Goal: Navigation & Orientation: Find specific page/section

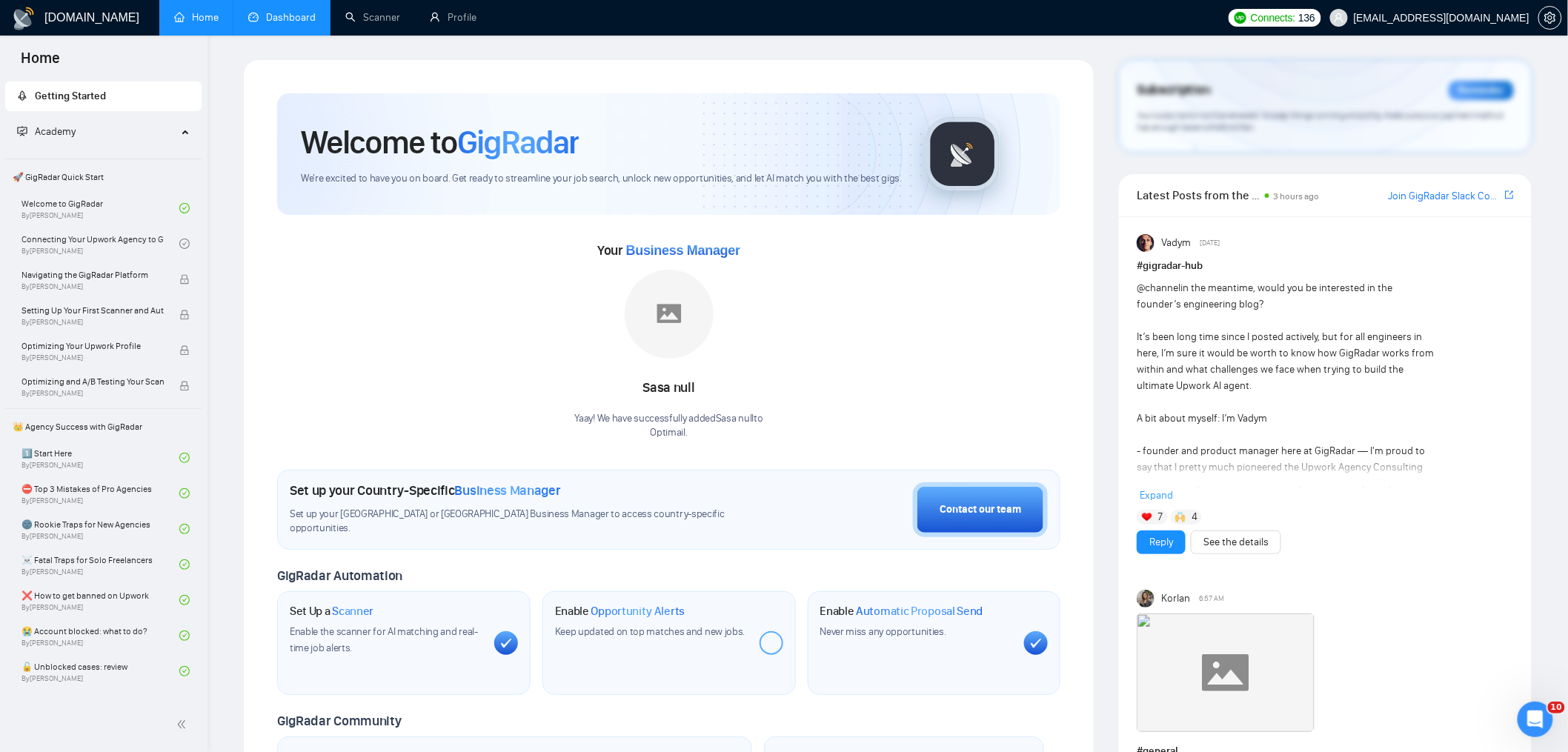
click at [283, 12] on link "Dashboard" at bounding box center [282, 17] width 68 height 13
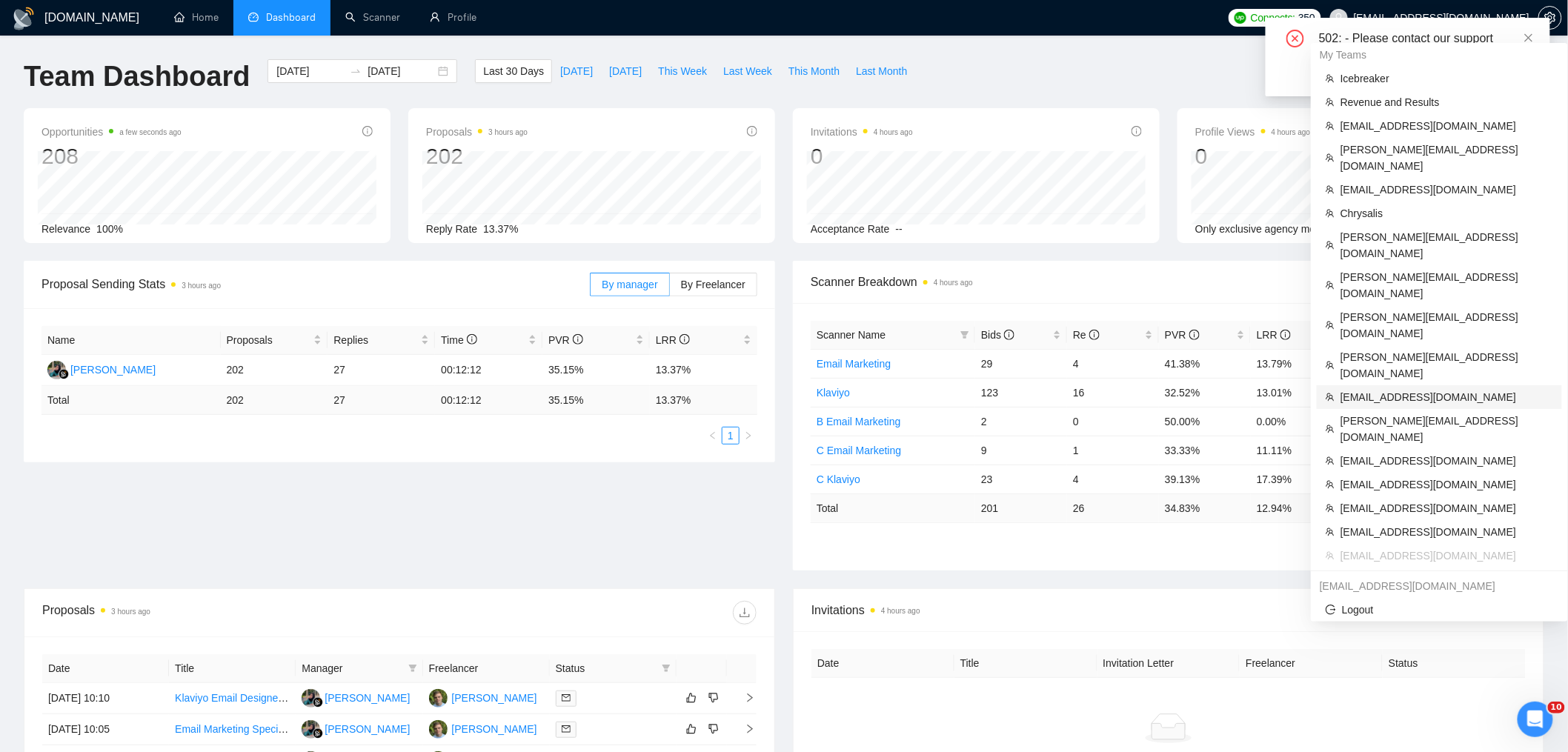
click at [1415, 389] on span "[EMAIL_ADDRESS][DOMAIN_NAME]" at bounding box center [1447, 397] width 213 height 16
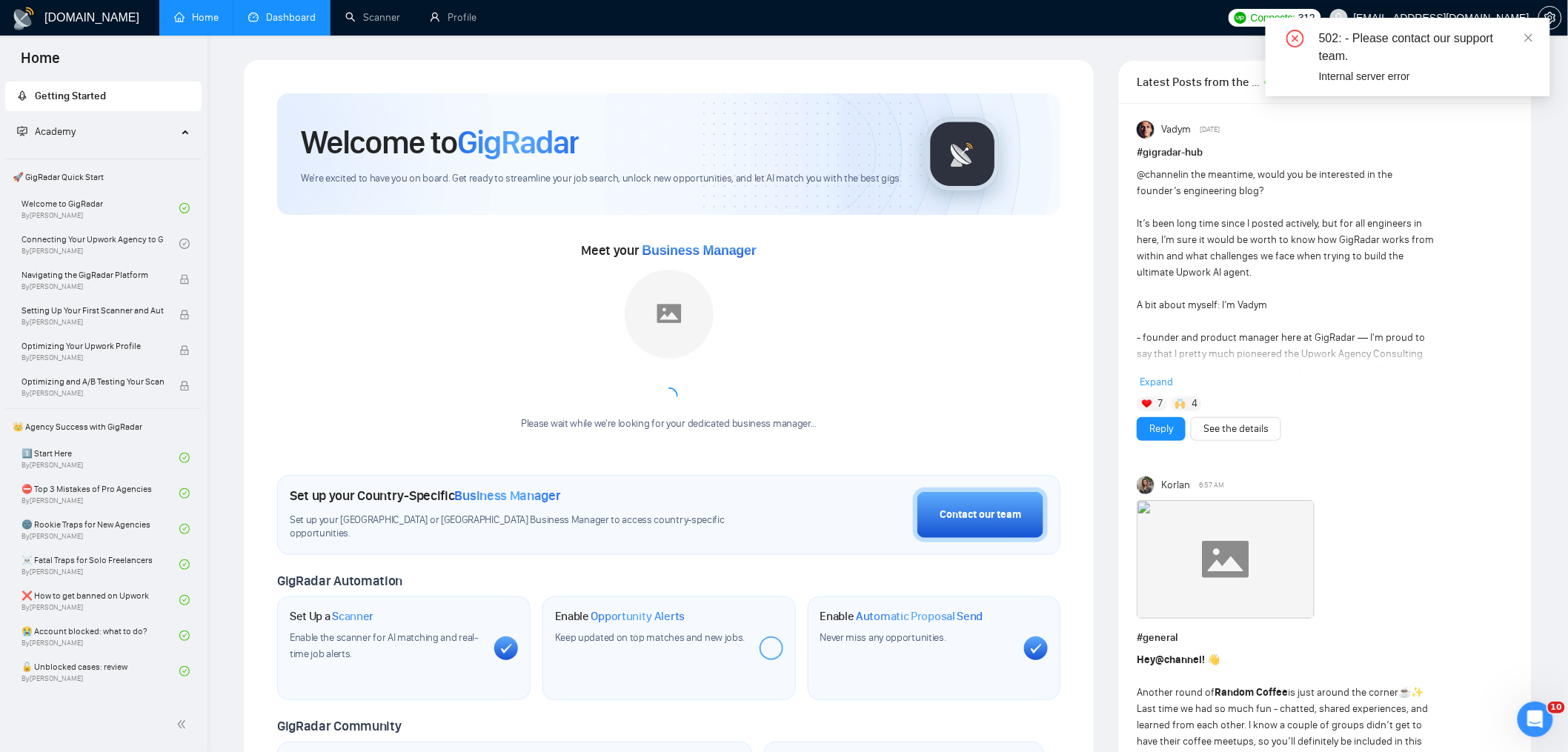
click at [291, 19] on link "Dashboard" at bounding box center [282, 17] width 68 height 13
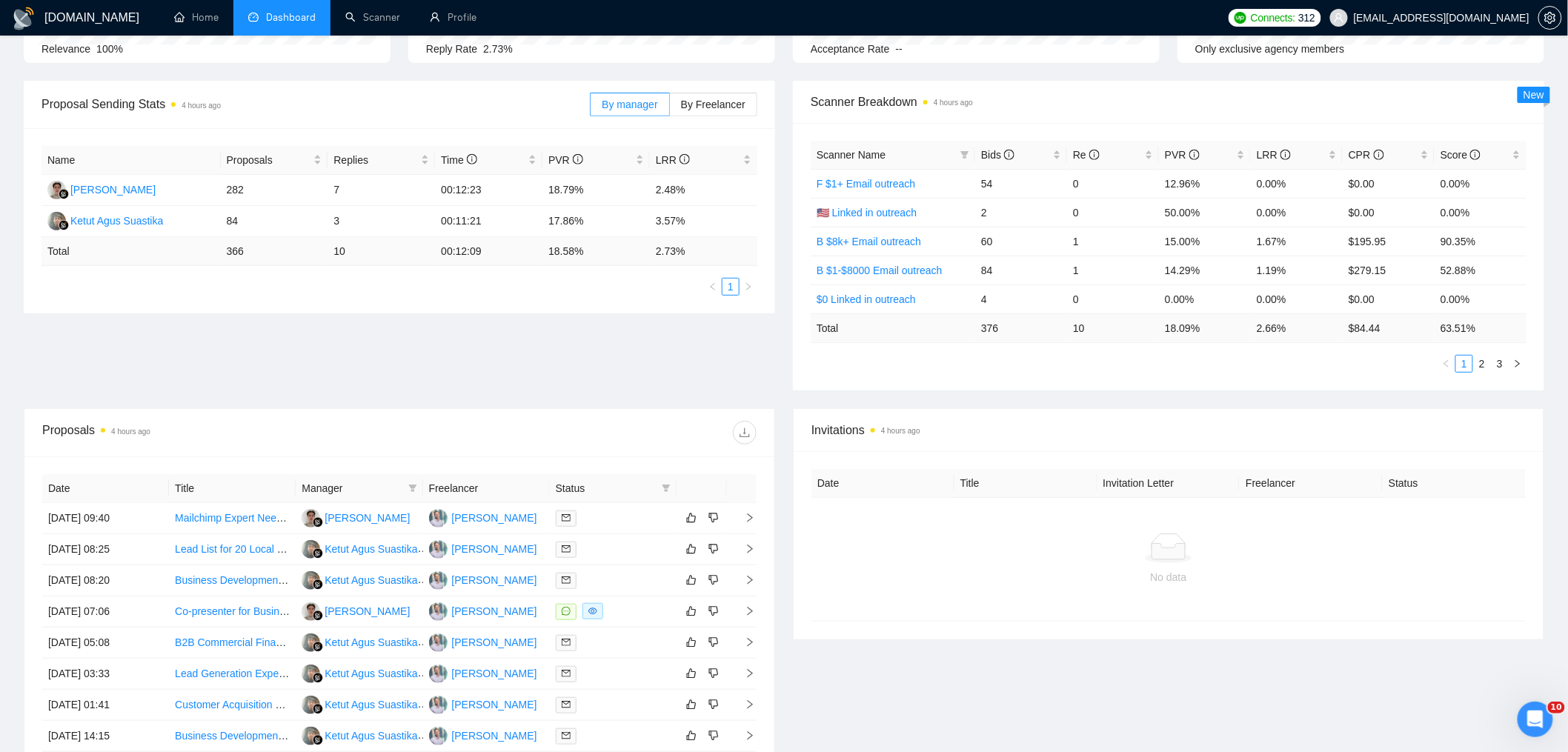
scroll to position [358, 0]
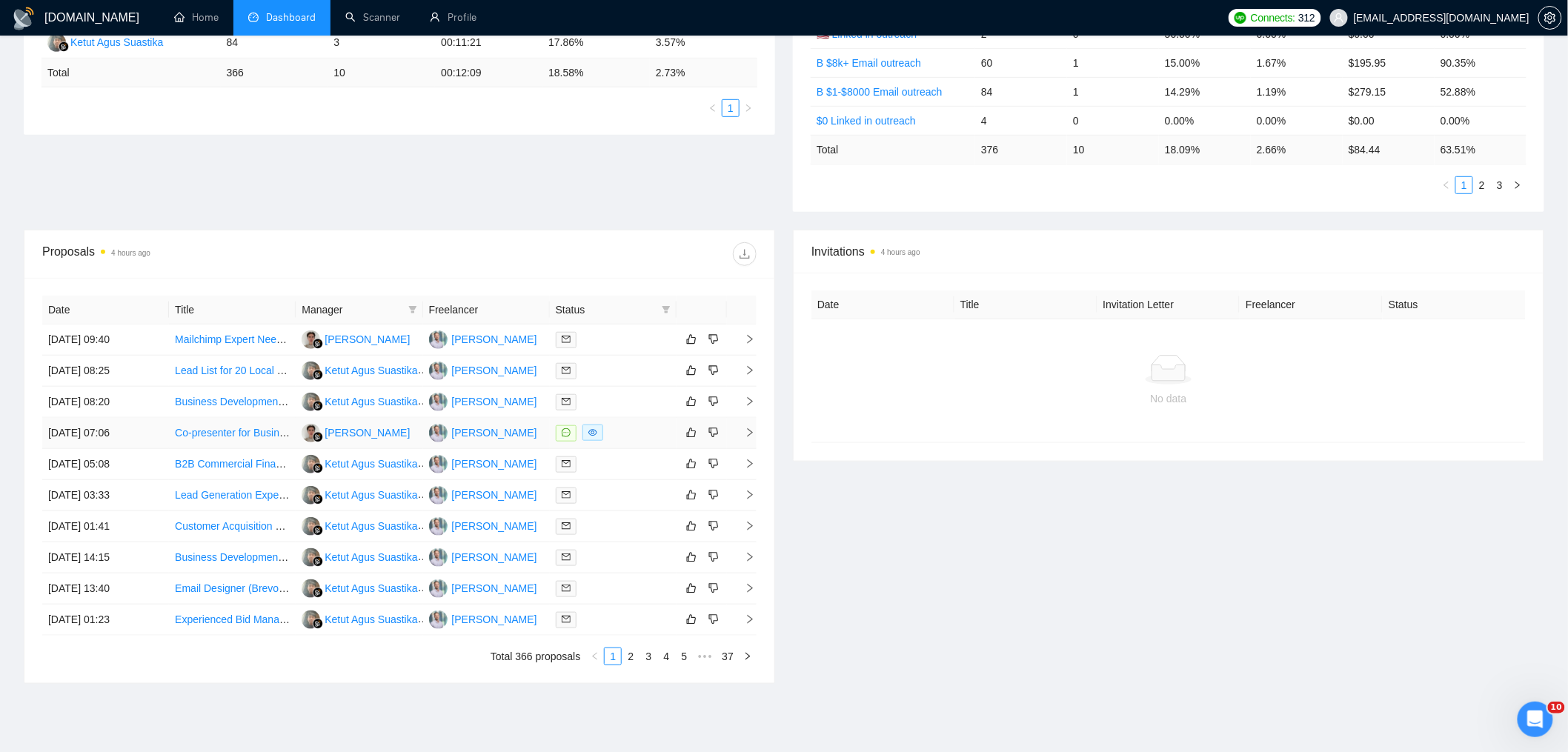
click at [123, 433] on td "[DATE] 07:06" at bounding box center [105, 434] width 127 height 31
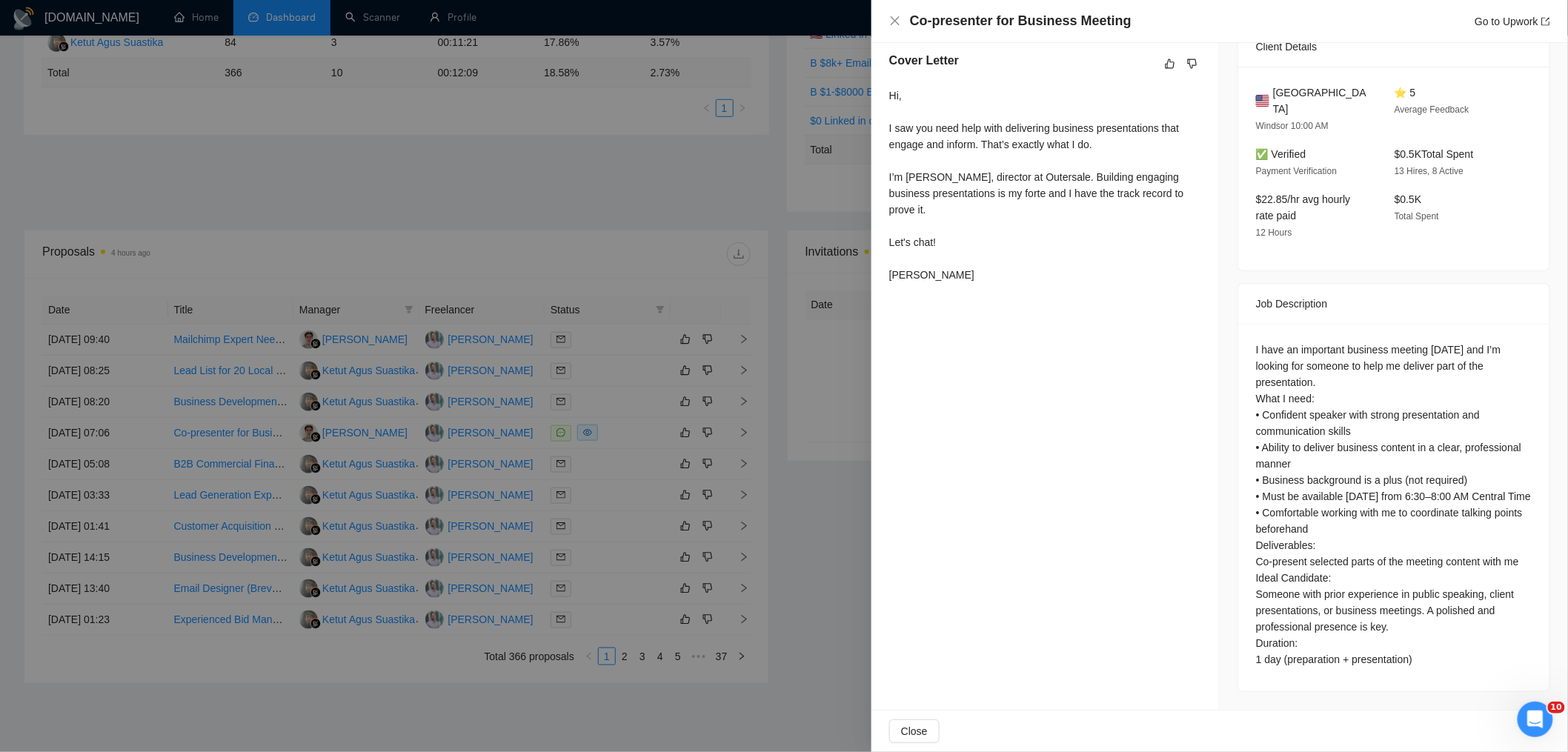
scroll to position [397, 0]
click at [424, 300] on div at bounding box center [784, 376] width 1568 height 752
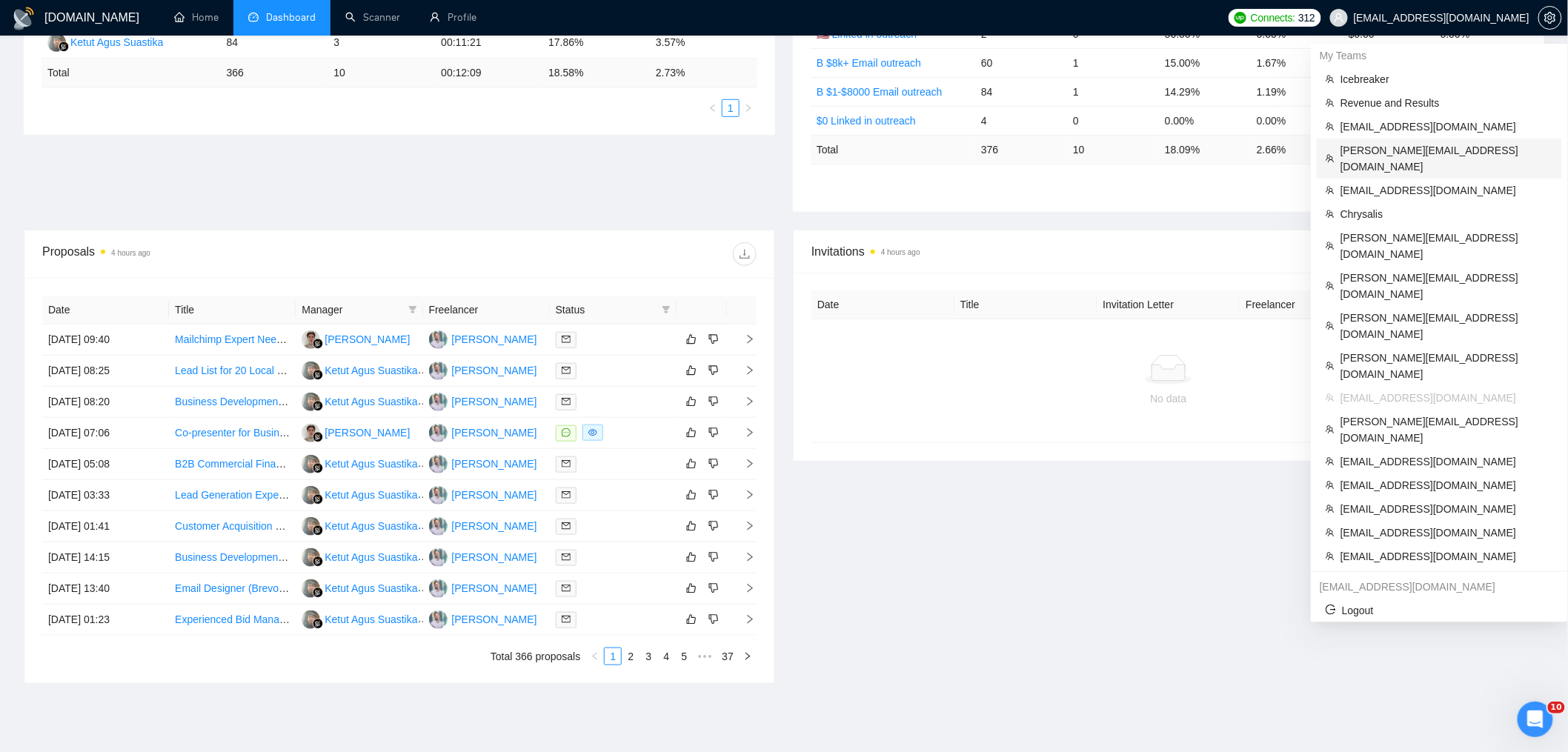
click at [1381, 156] on span "[PERSON_NAME][EMAIL_ADDRESS][DOMAIN_NAME]" at bounding box center [1447, 159] width 213 height 33
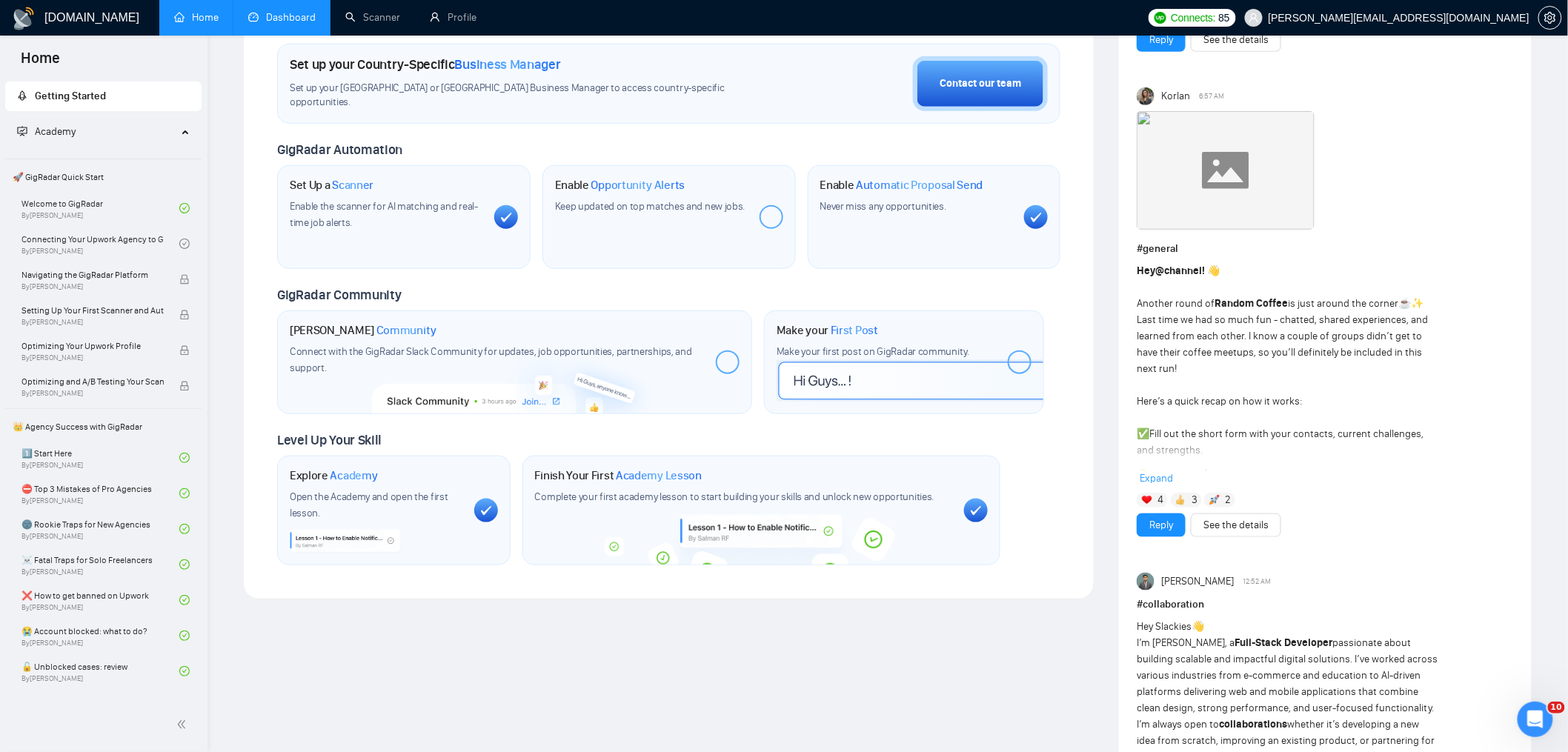
click at [280, 18] on link "Dashboard" at bounding box center [282, 17] width 68 height 13
